Goal: Task Accomplishment & Management: Use online tool/utility

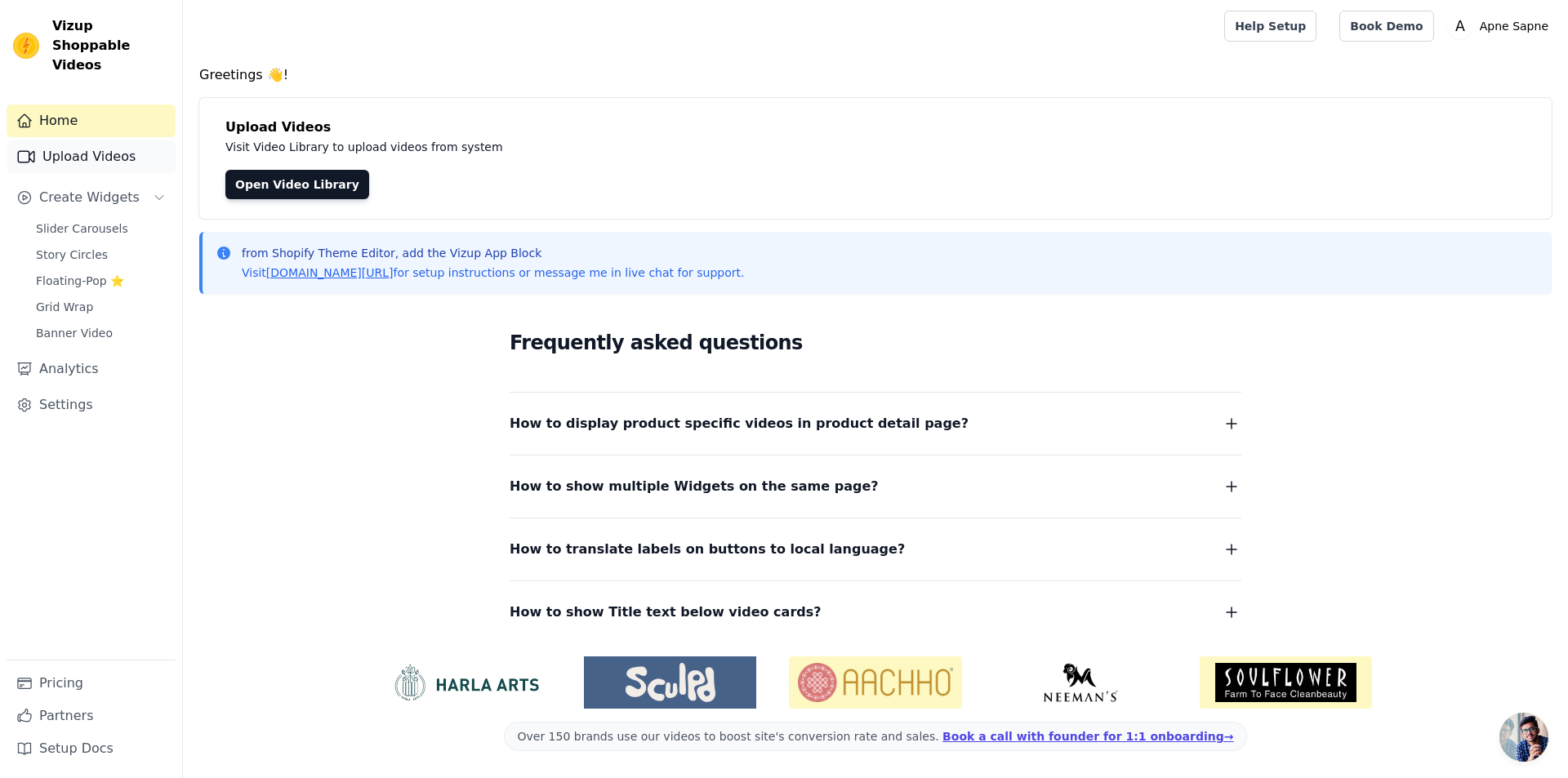
click at [158, 141] on link "Upload Videos" at bounding box center [90, 157] width 169 height 32
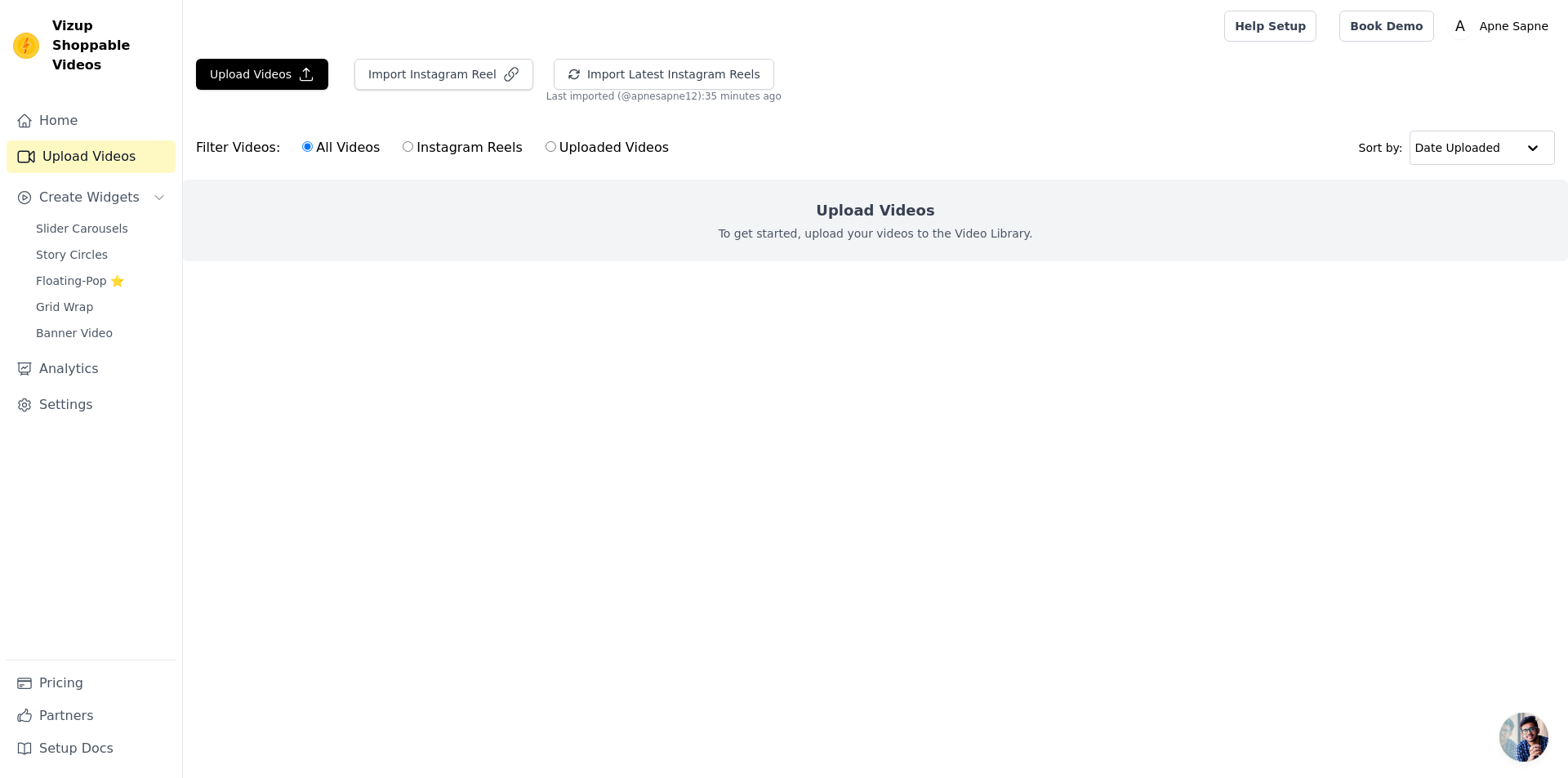
click at [265, 175] on div "Filter Videos: All Videos Instagram Reels Uploaded Videos Sort by: Date Uploaded" at bounding box center [876, 147] width 1385 height 64
click at [126, 141] on link "Upload Videos" at bounding box center [90, 157] width 169 height 32
click at [293, 85] on button "Upload Videos" at bounding box center [262, 74] width 133 height 31
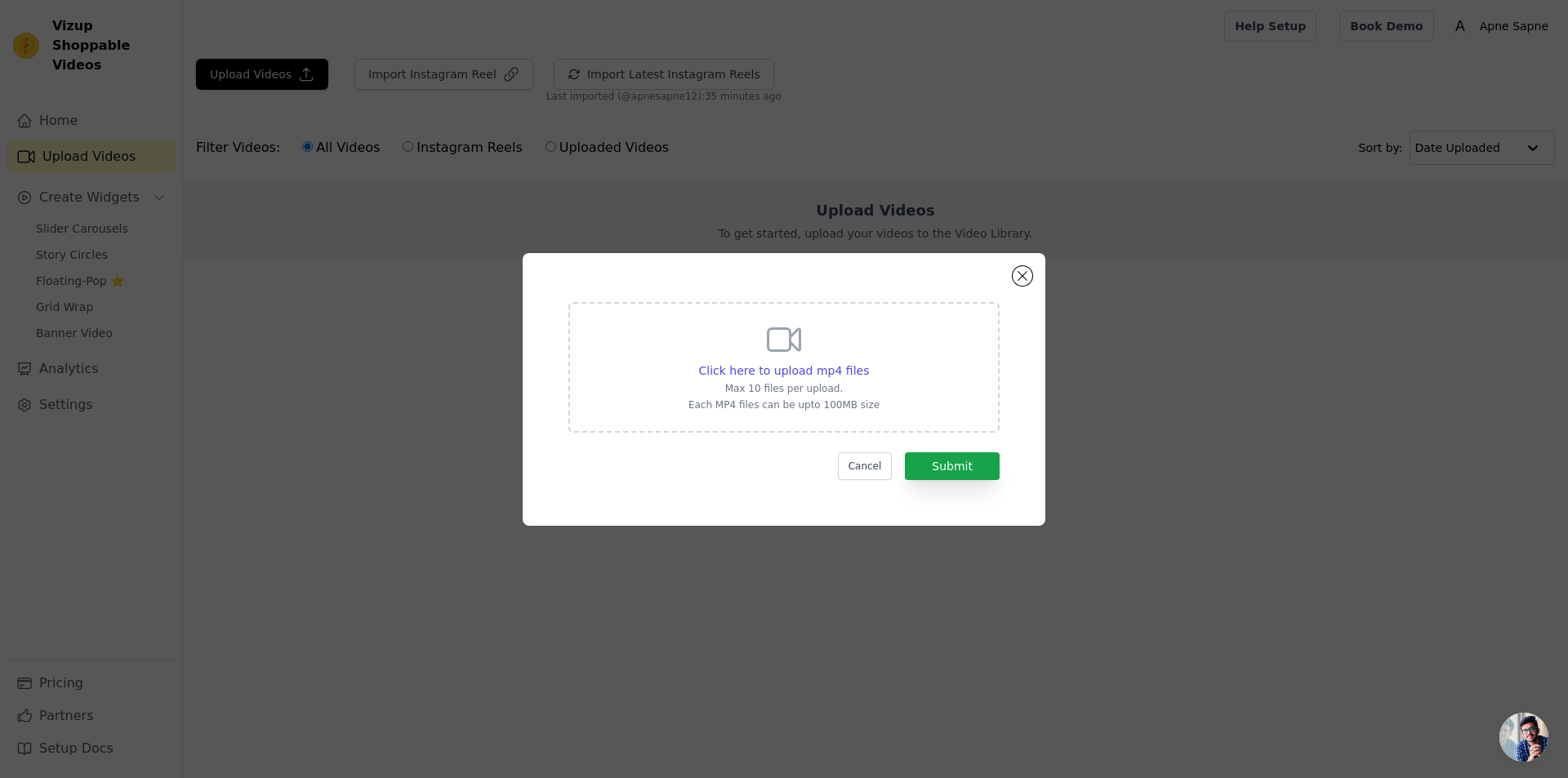
click at [757, 355] on div "Click here to upload mp4 files Max 10 files per upload. Each MP4 files can be u…" at bounding box center [784, 366] width 191 height 91
click at [868, 362] on input "Click here to upload mp4 files Max 10 files per upload. Each MP4 files can be u…" at bounding box center [868, 362] width 1 height 1
drag, startPoint x: 866, startPoint y: 473, endPoint x: 871, endPoint y: 462, distance: 12.1
click at [871, 462] on button "Cancel" at bounding box center [865, 466] width 55 height 28
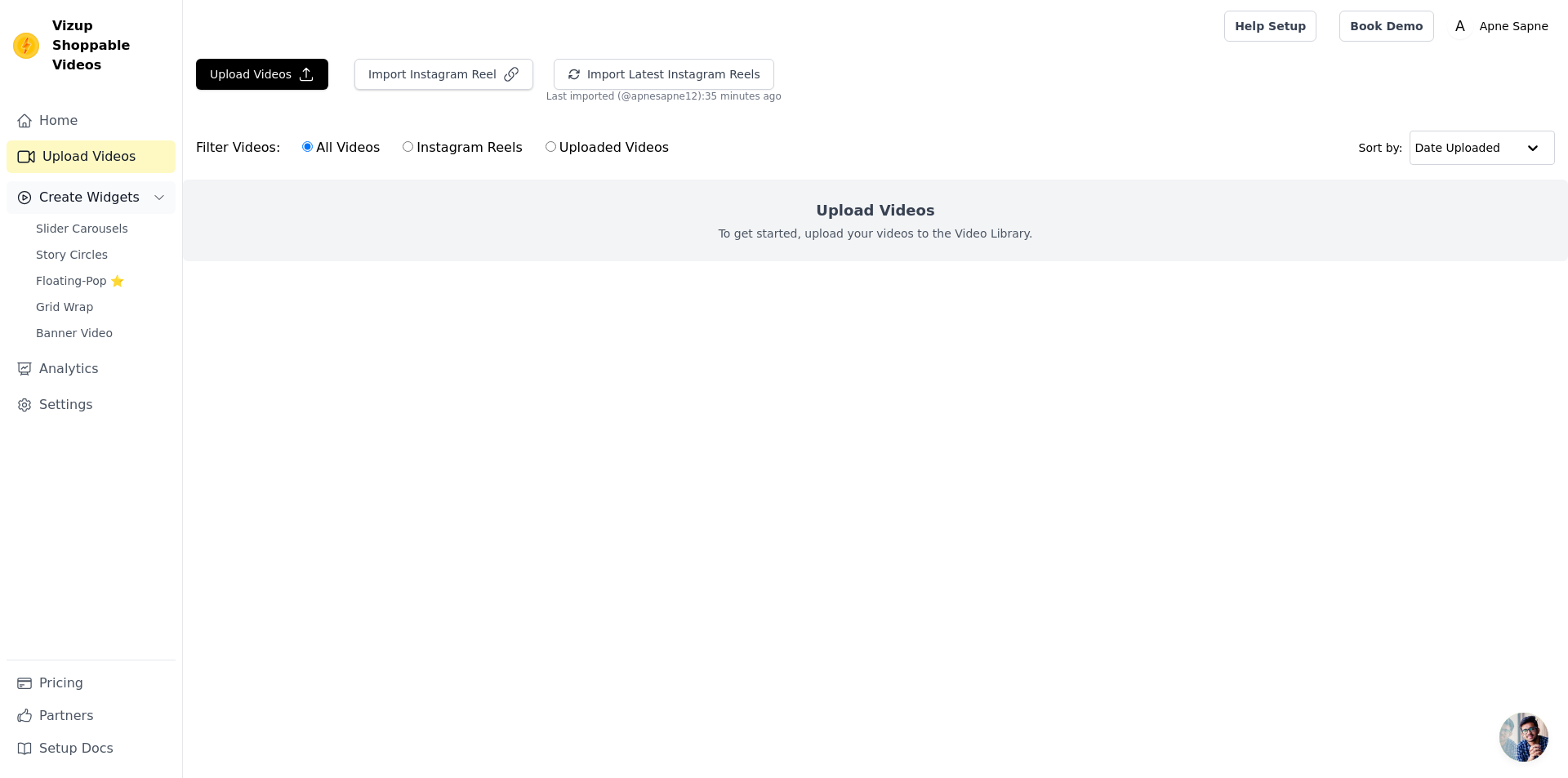
click at [150, 181] on button "Create Widgets" at bounding box center [90, 198] width 169 height 32
click at [160, 191] on icon "Sidebar" at bounding box center [159, 198] width 13 height 13
click at [102, 220] on span "Slider Carousels" at bounding box center [82, 228] width 92 height 16
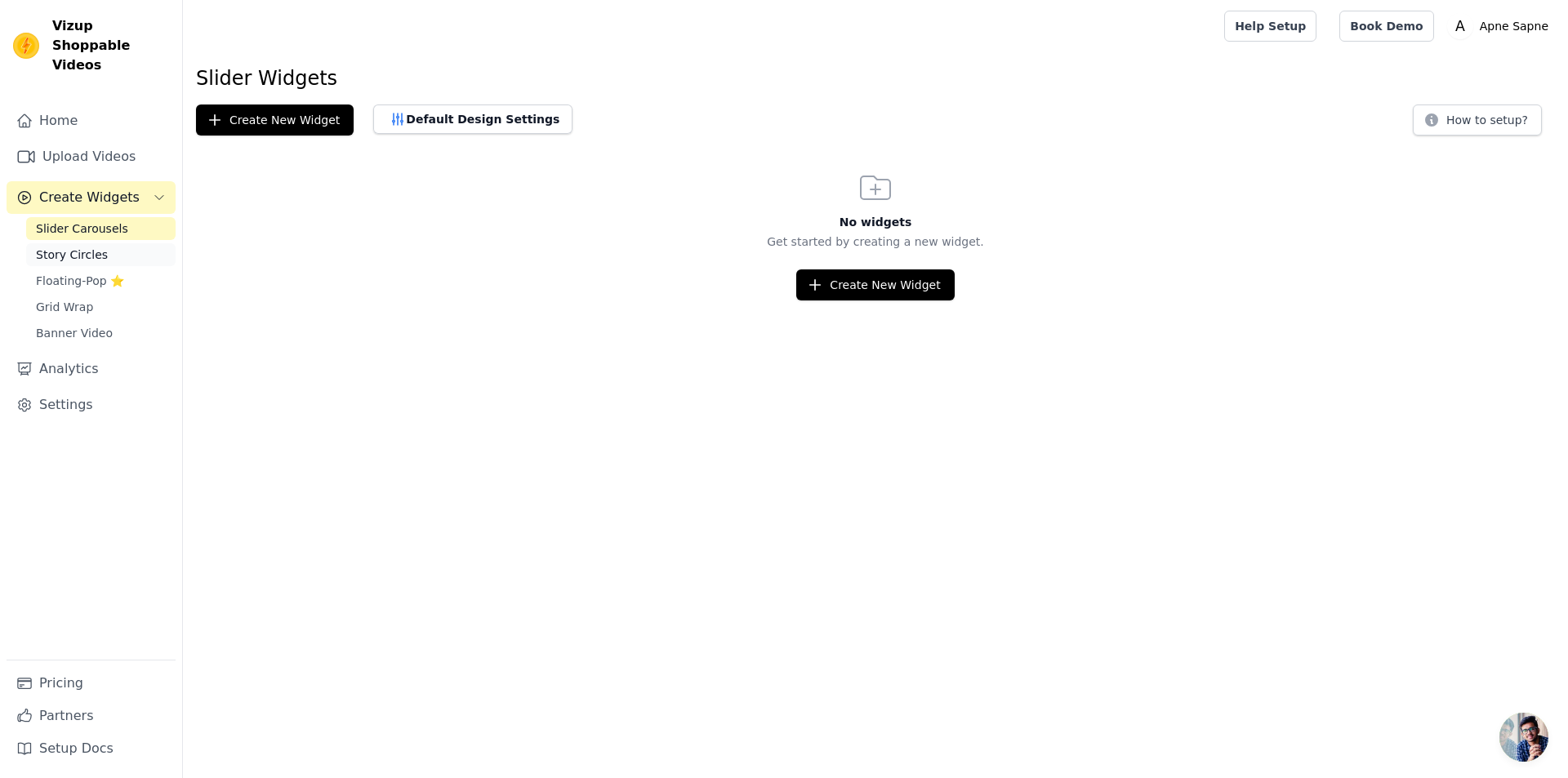
click at [110, 244] on link "Story Circles" at bounding box center [101, 255] width 150 height 23
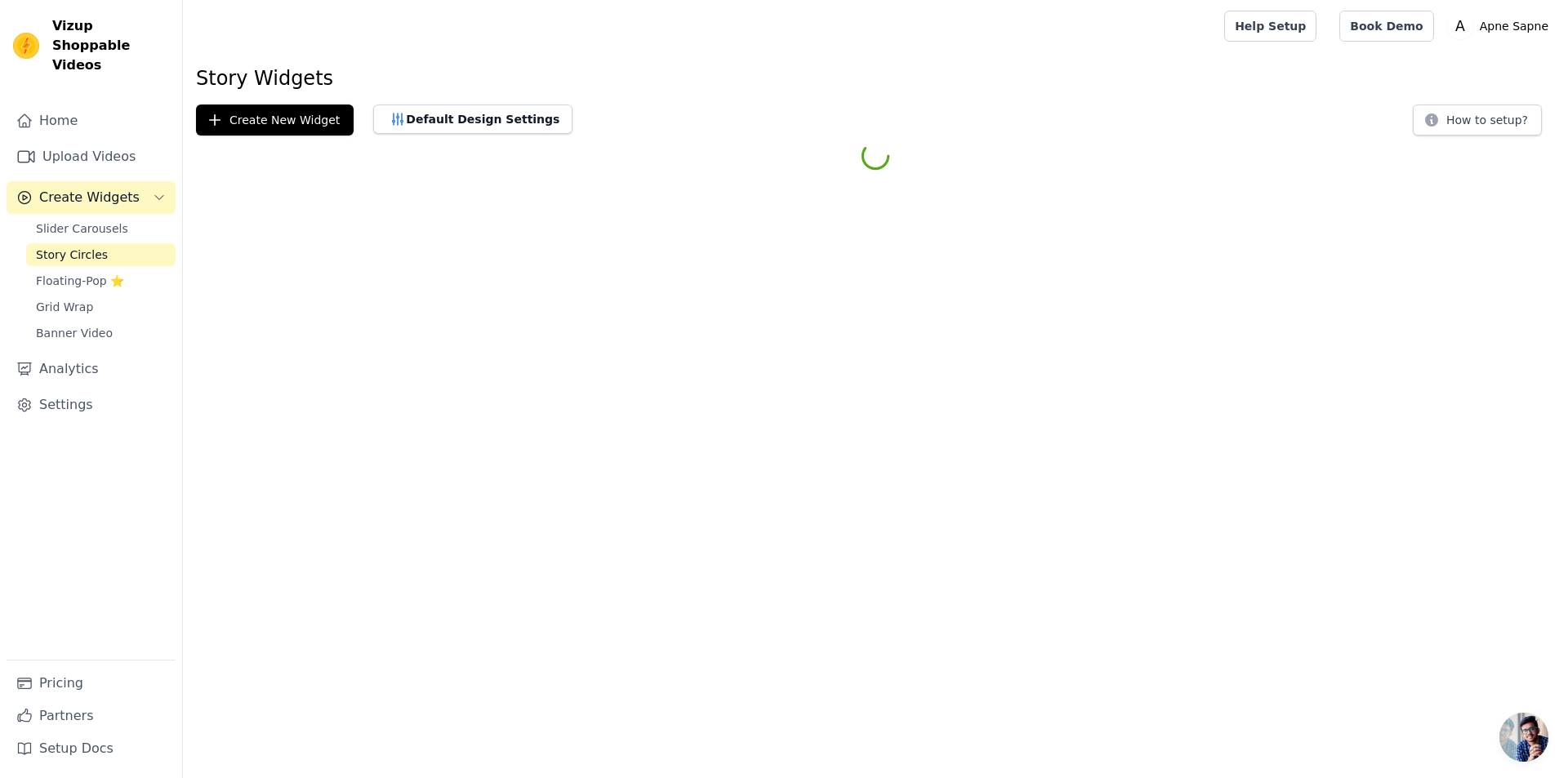
click at [110, 244] on link "Story Circles" at bounding box center [101, 255] width 150 height 23
click at [111, 273] on span "Floating-Pop ⭐" at bounding box center [80, 281] width 88 height 16
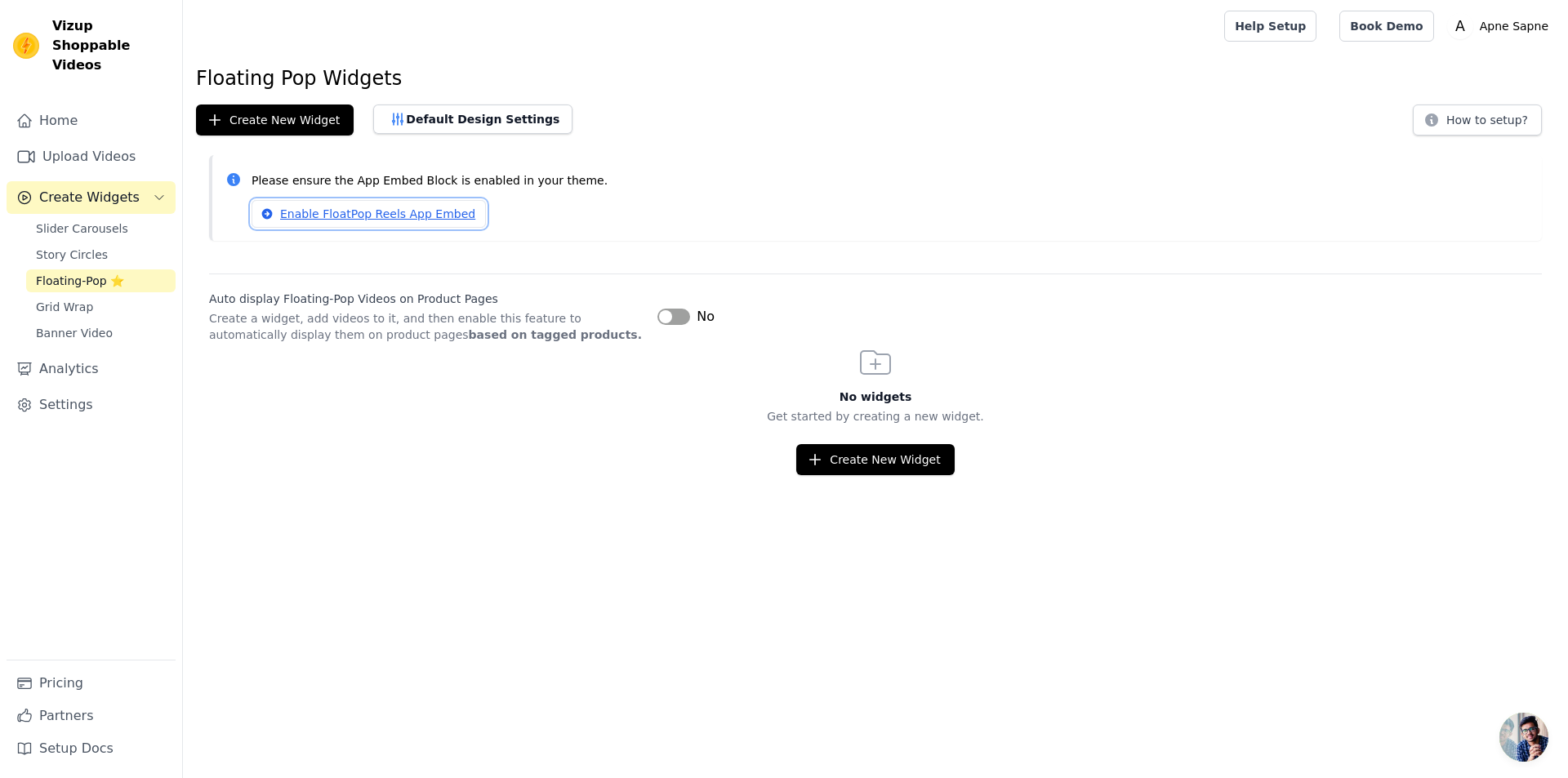
click at [287, 216] on link "Enable FloatPop Reels App Embed" at bounding box center [369, 214] width 235 height 28
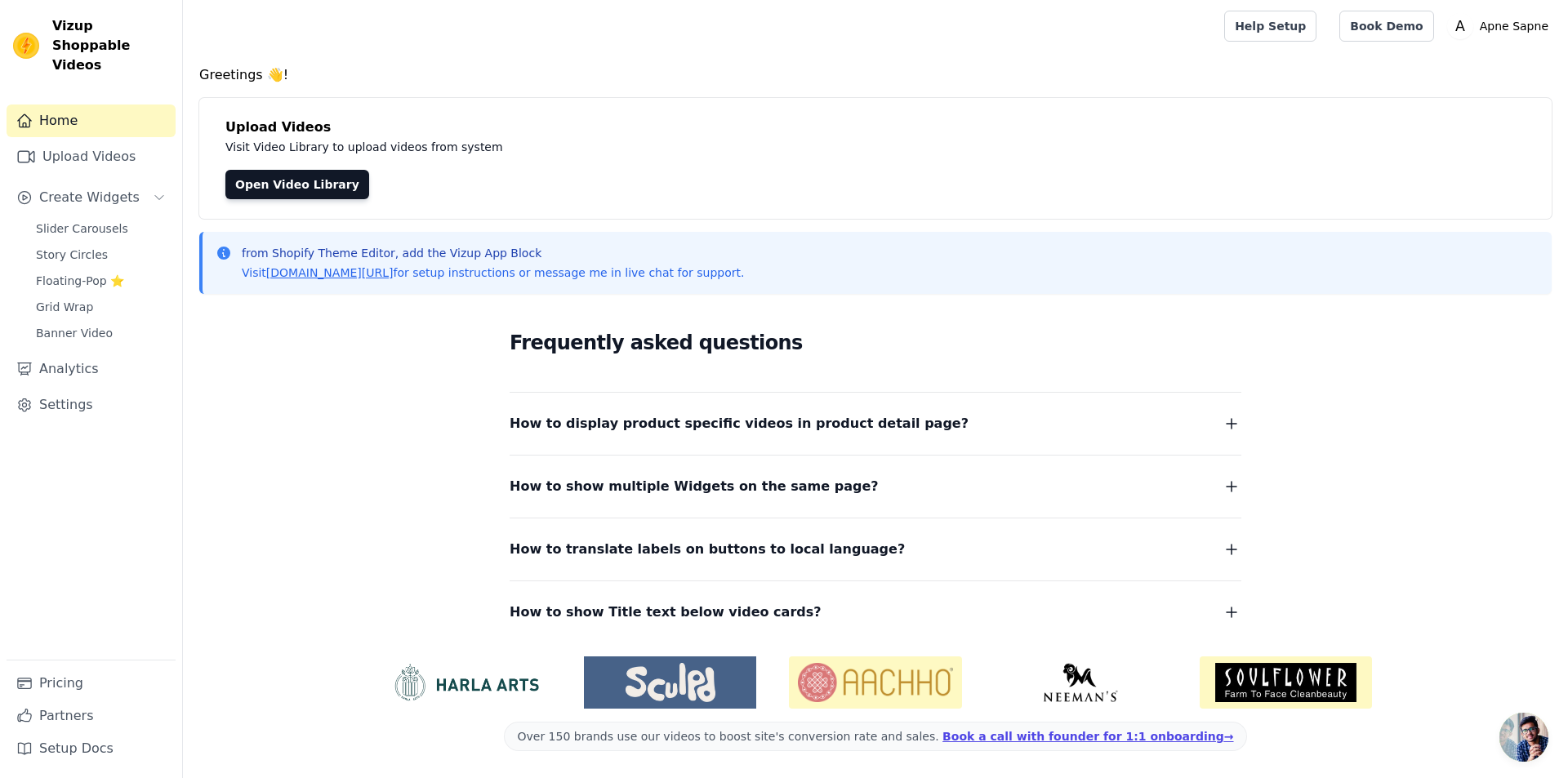
click at [1233, 429] on icon "button" at bounding box center [1231, 424] width 20 height 20
